Goal: Information Seeking & Learning: Learn about a topic

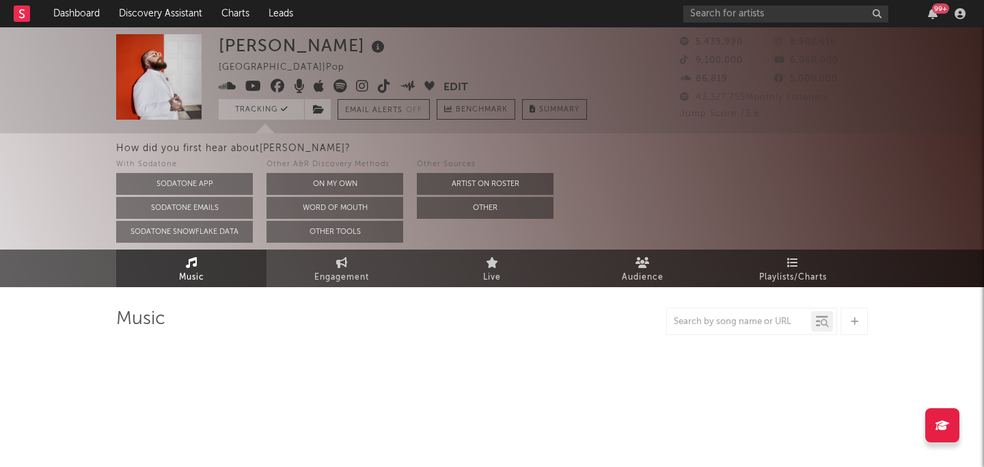
select select "6m"
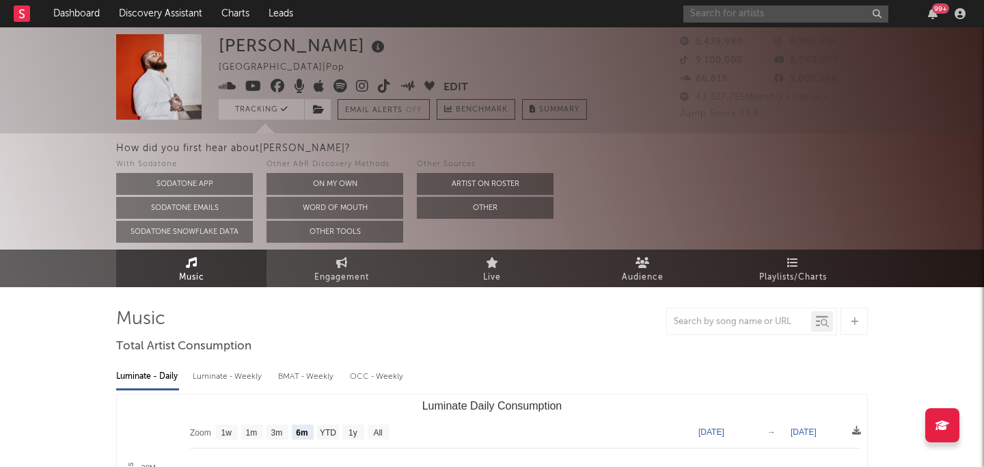
click at [880, 10] on input "text" at bounding box center [785, 13] width 205 height 17
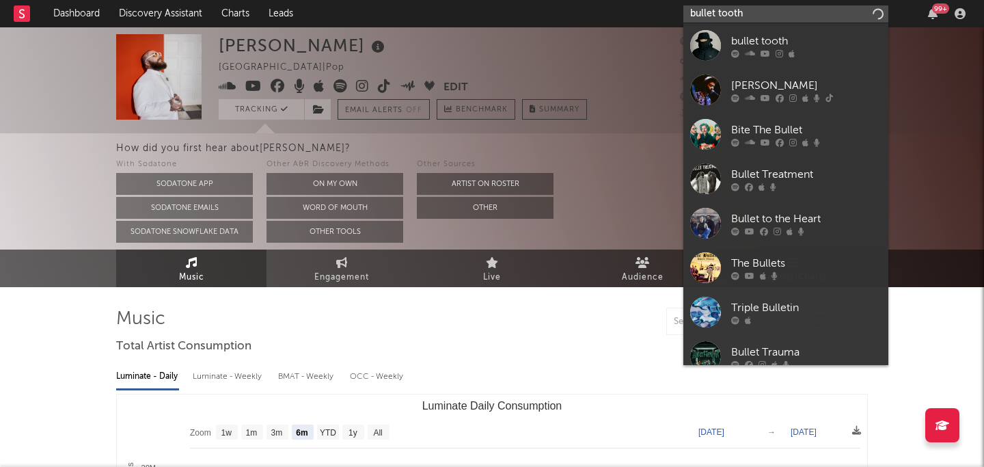
type input "bullet tooth"
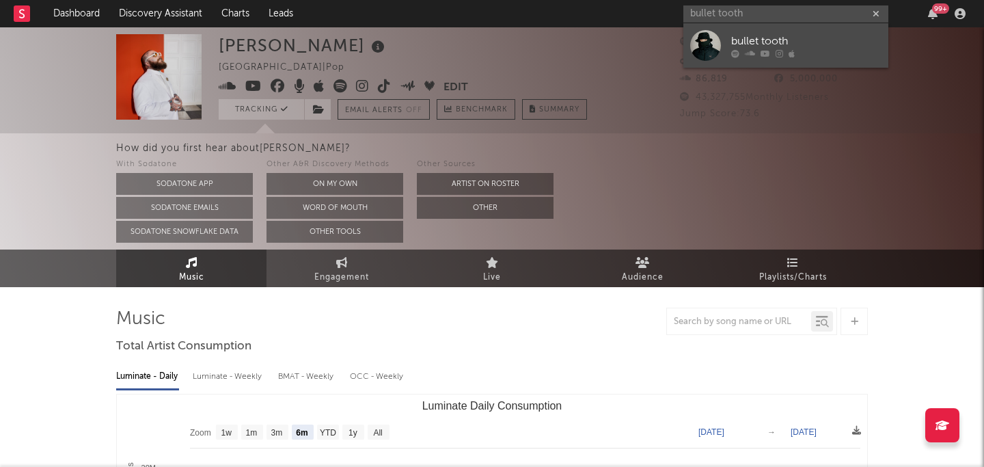
click at [821, 46] on div "bullet tooth" at bounding box center [806, 41] width 150 height 16
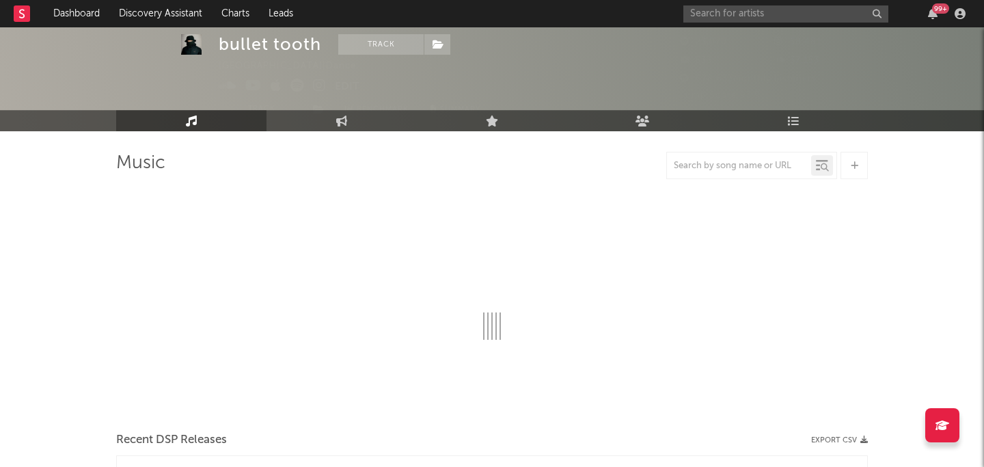
scroll to position [40, 0]
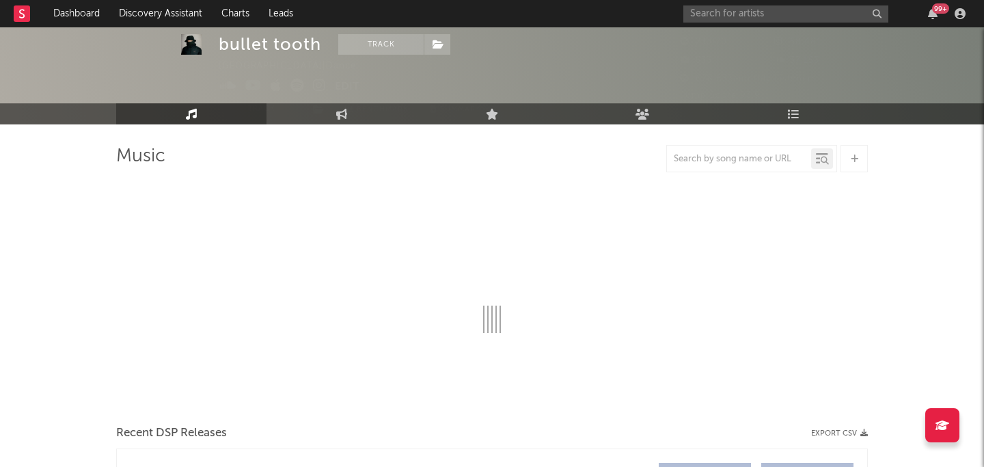
select select "6m"
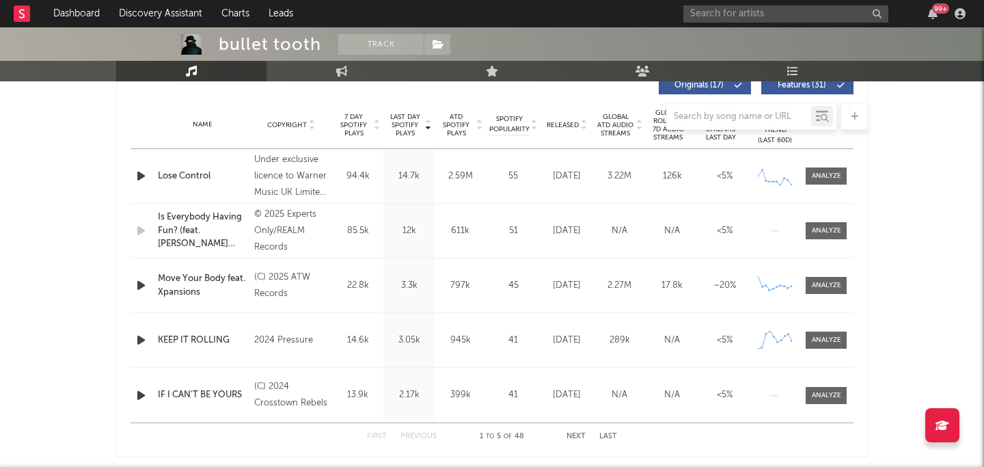
scroll to position [563, 0]
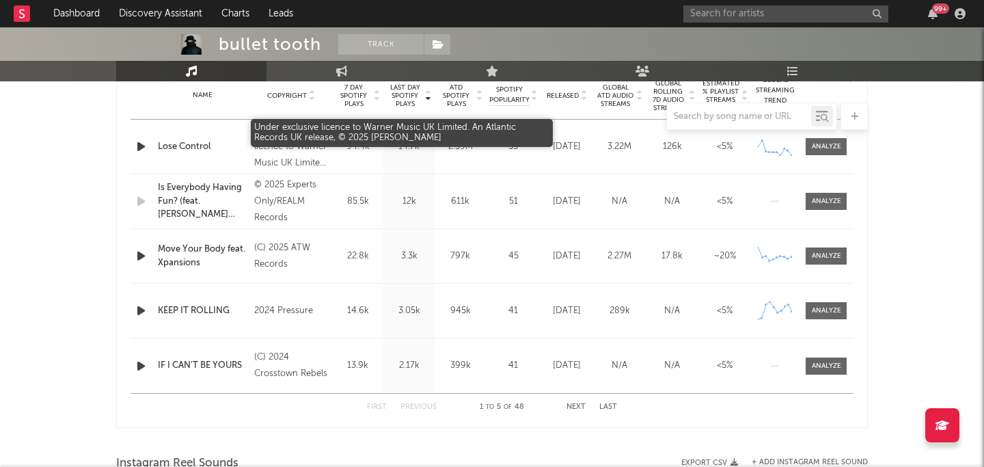
click at [282, 154] on div "Under exclusive licence to Warner Music UK Limited. An Atlantic Records UK rele…" at bounding box center [291, 146] width 74 height 49
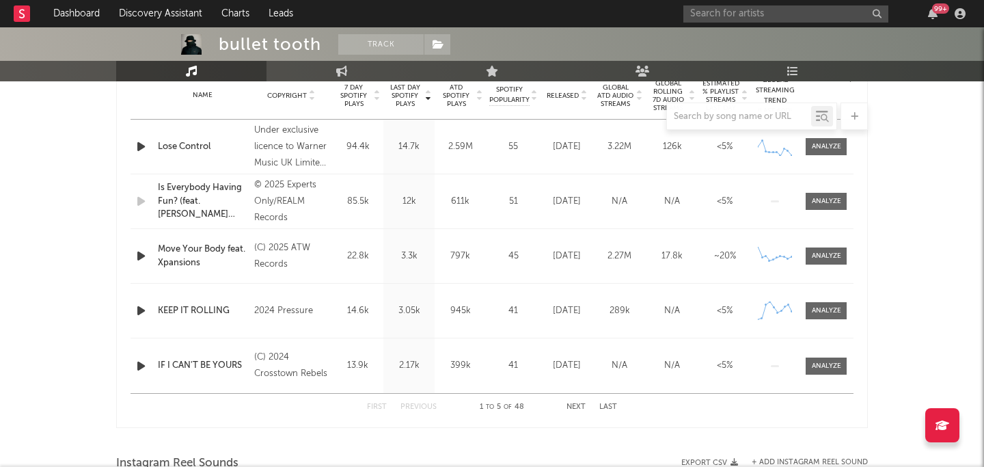
click at [18, 276] on div "bullet tooth Track [GEOGRAPHIC_DATA] | Dance Edit Track Benchmark Summary 23,07…" at bounding box center [492, 331] width 984 height 1735
click at [752, 11] on input "text" at bounding box center [785, 13] width 205 height 17
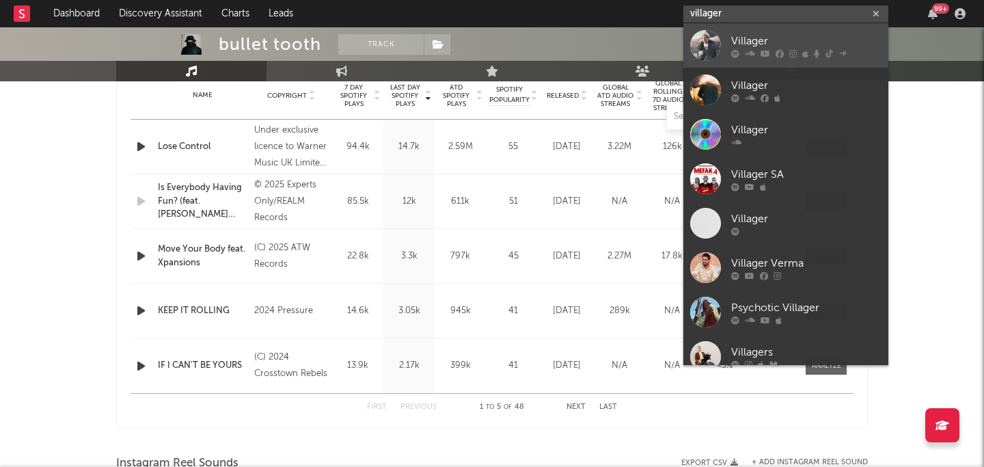
type input "villager"
click at [745, 33] on div "Villager" at bounding box center [806, 41] width 150 height 16
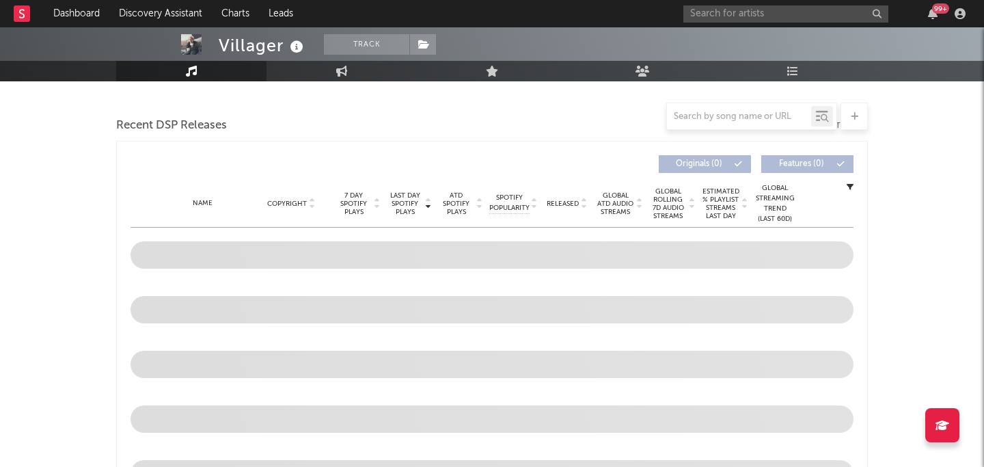
select select "6m"
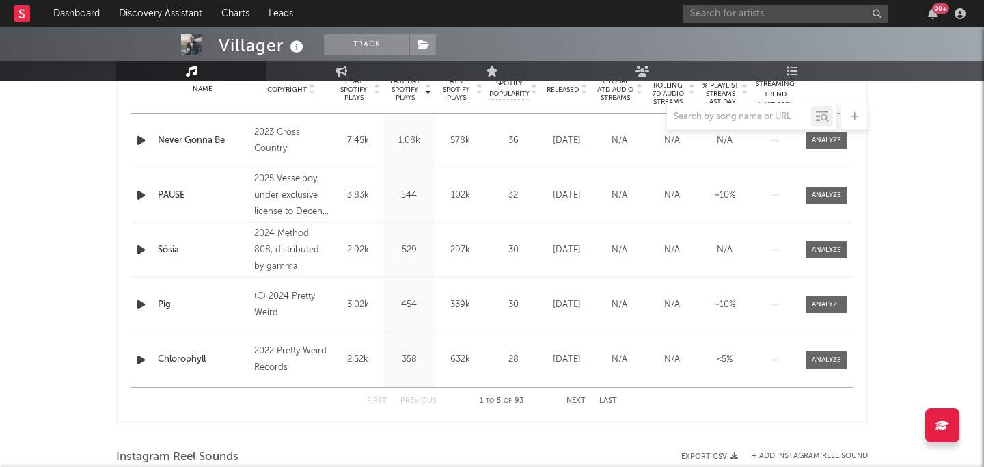
scroll to position [575, 0]
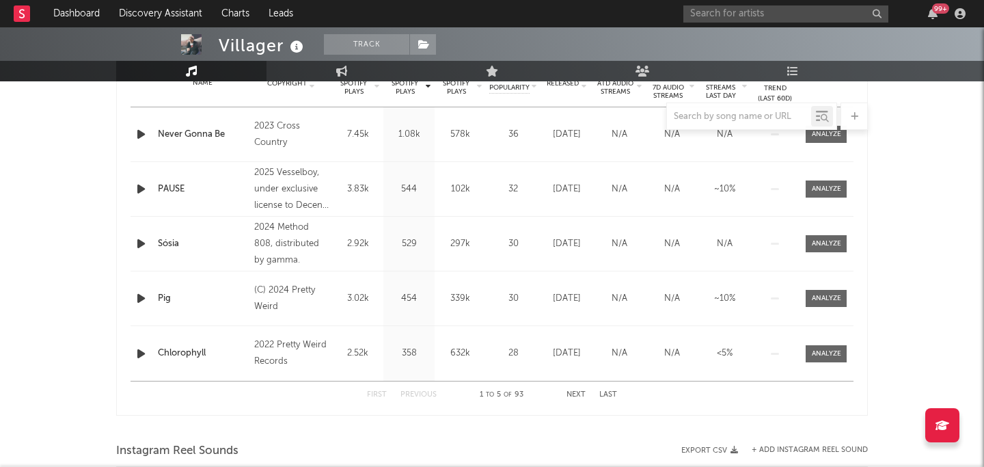
click at [573, 392] on button "Next" at bounding box center [575, 395] width 19 height 8
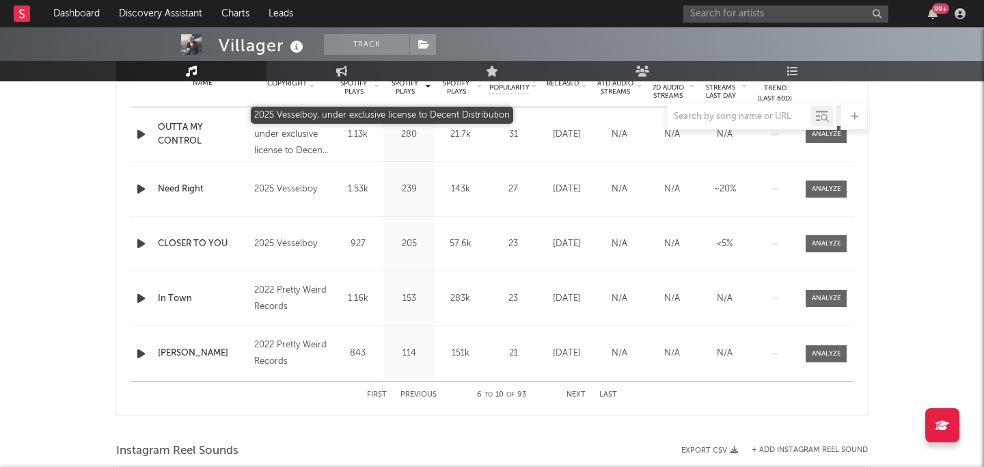
click at [277, 150] on div "2025 Vesselboy, under exclusive license to Decent Distribution" at bounding box center [291, 134] width 74 height 49
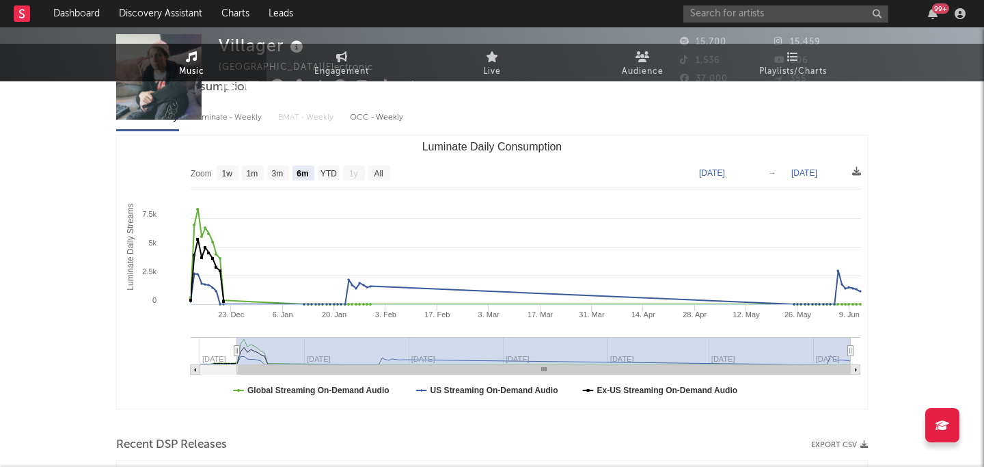
scroll to position [0, 0]
